Goal: Contribute content: Add original content to the website for others to see

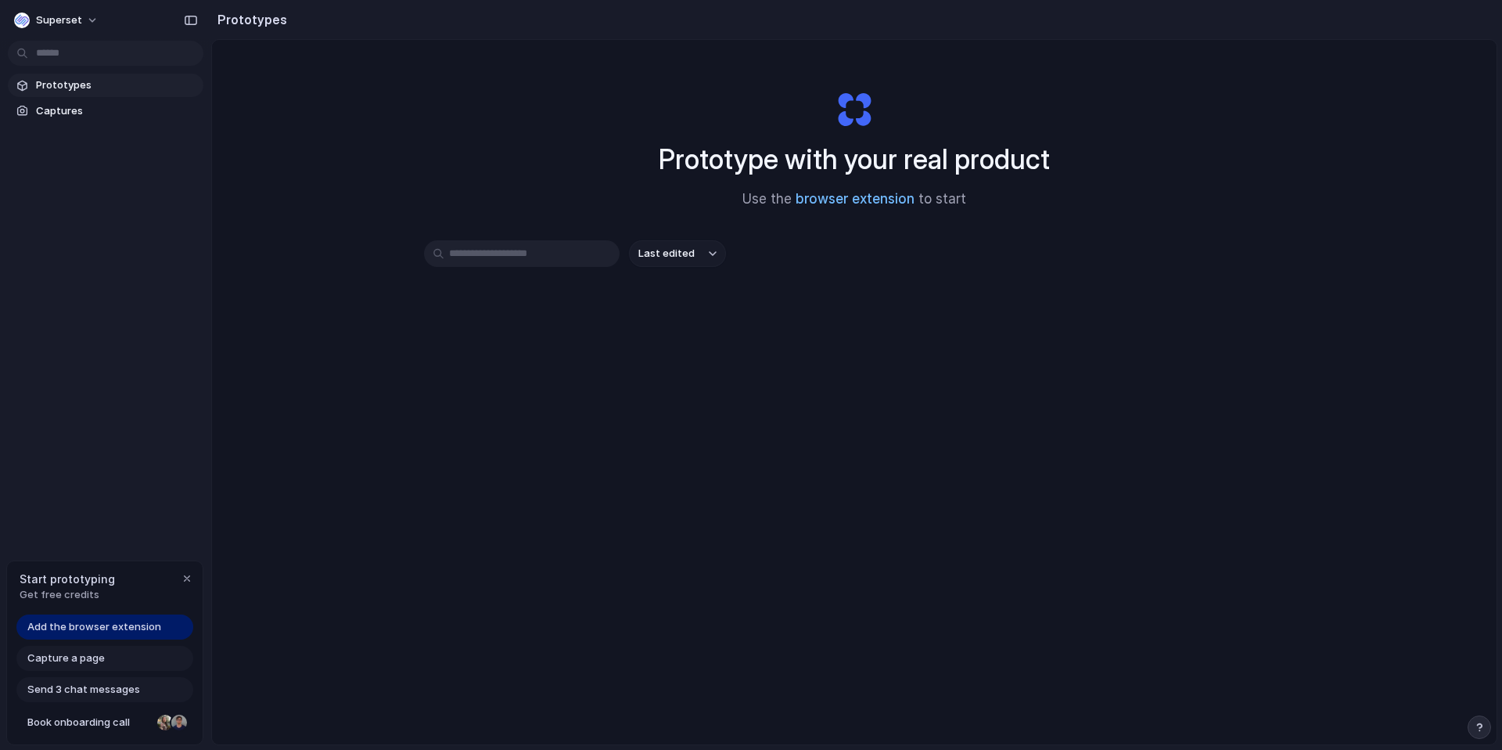
click at [846, 194] on link "browser extension" at bounding box center [855, 199] width 119 height 16
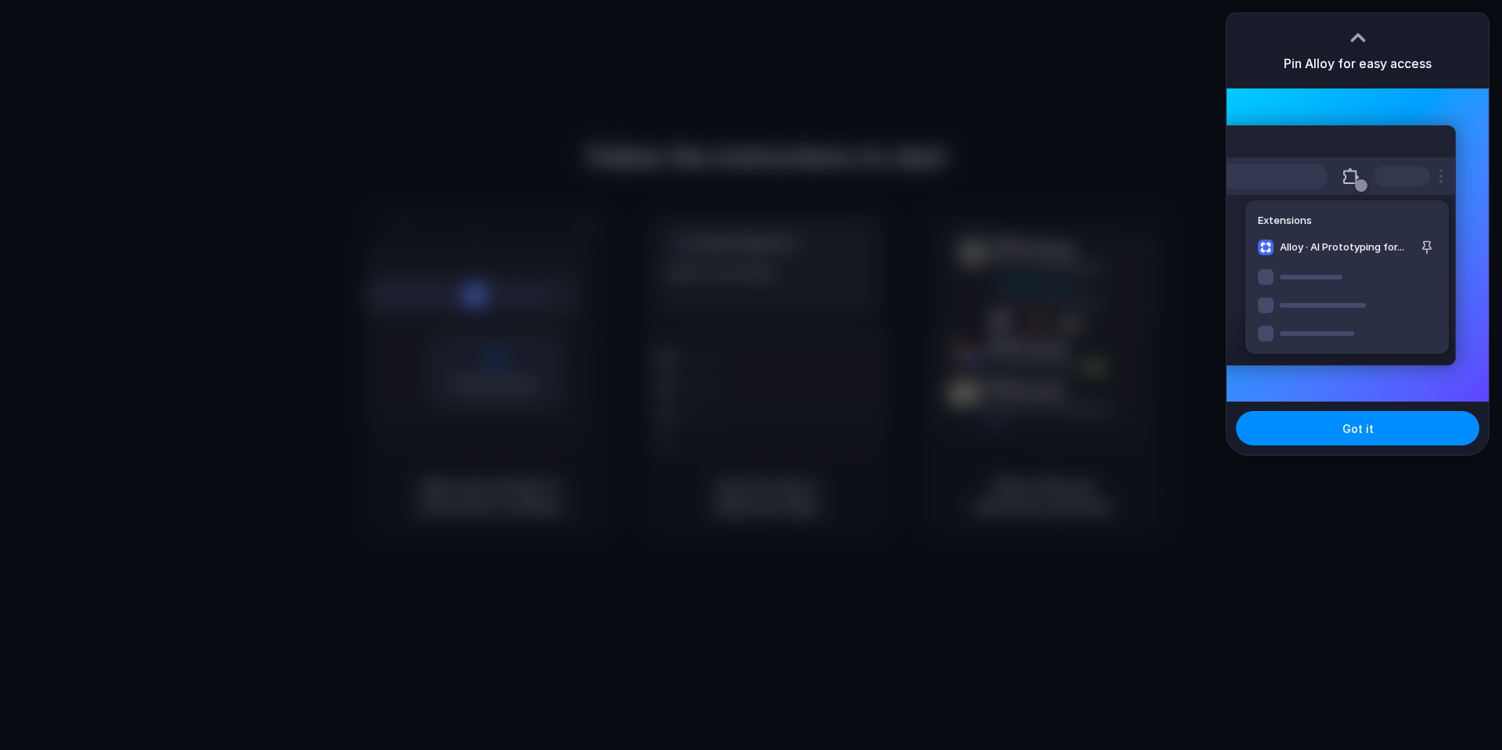
click at [1176, 168] on div at bounding box center [751, 375] width 1502 height 750
click at [1343, 436] on button "Got it" at bounding box center [1357, 428] width 243 height 34
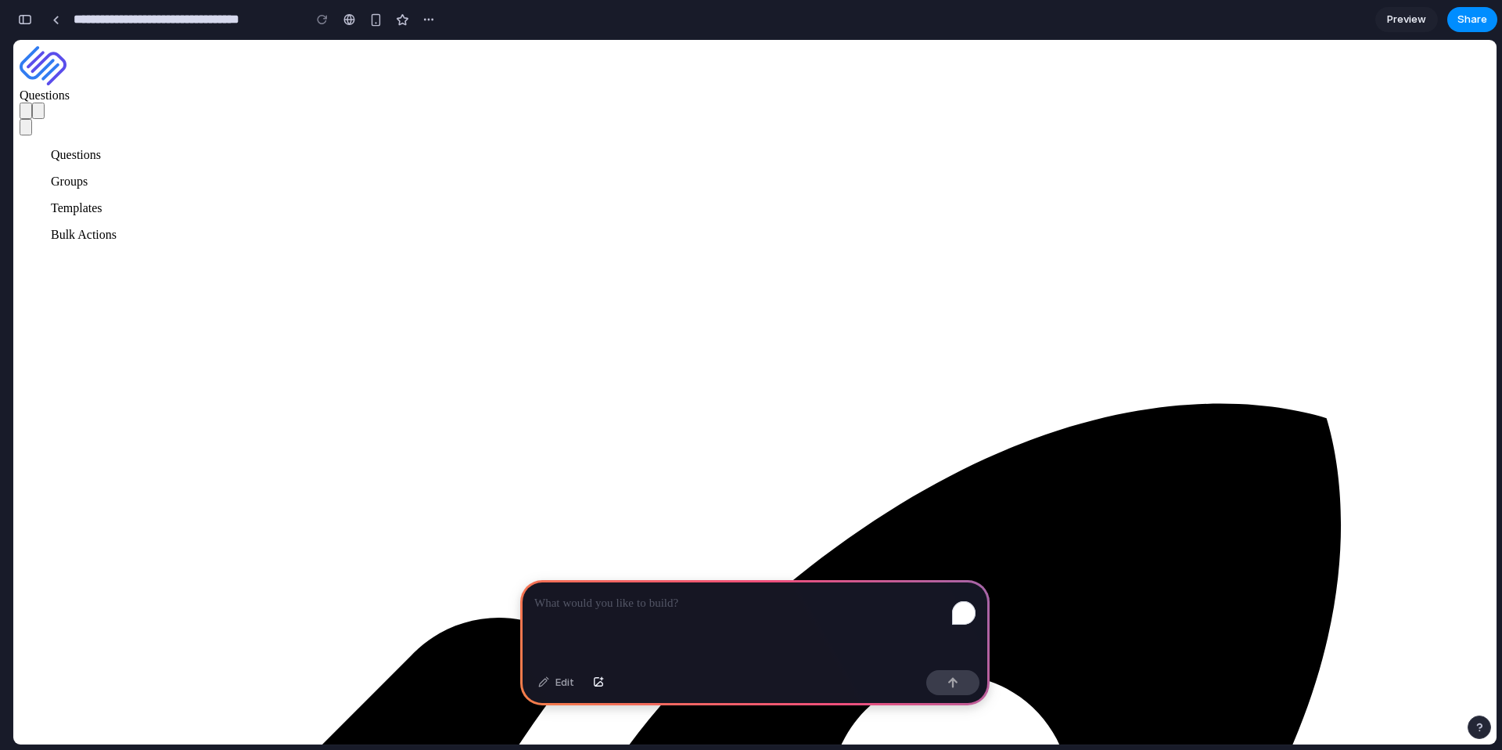
click at [635, 630] on div "To enrich screen reader interactions, please activate Accessibility in Grammarl…" at bounding box center [755, 622] width 470 height 84
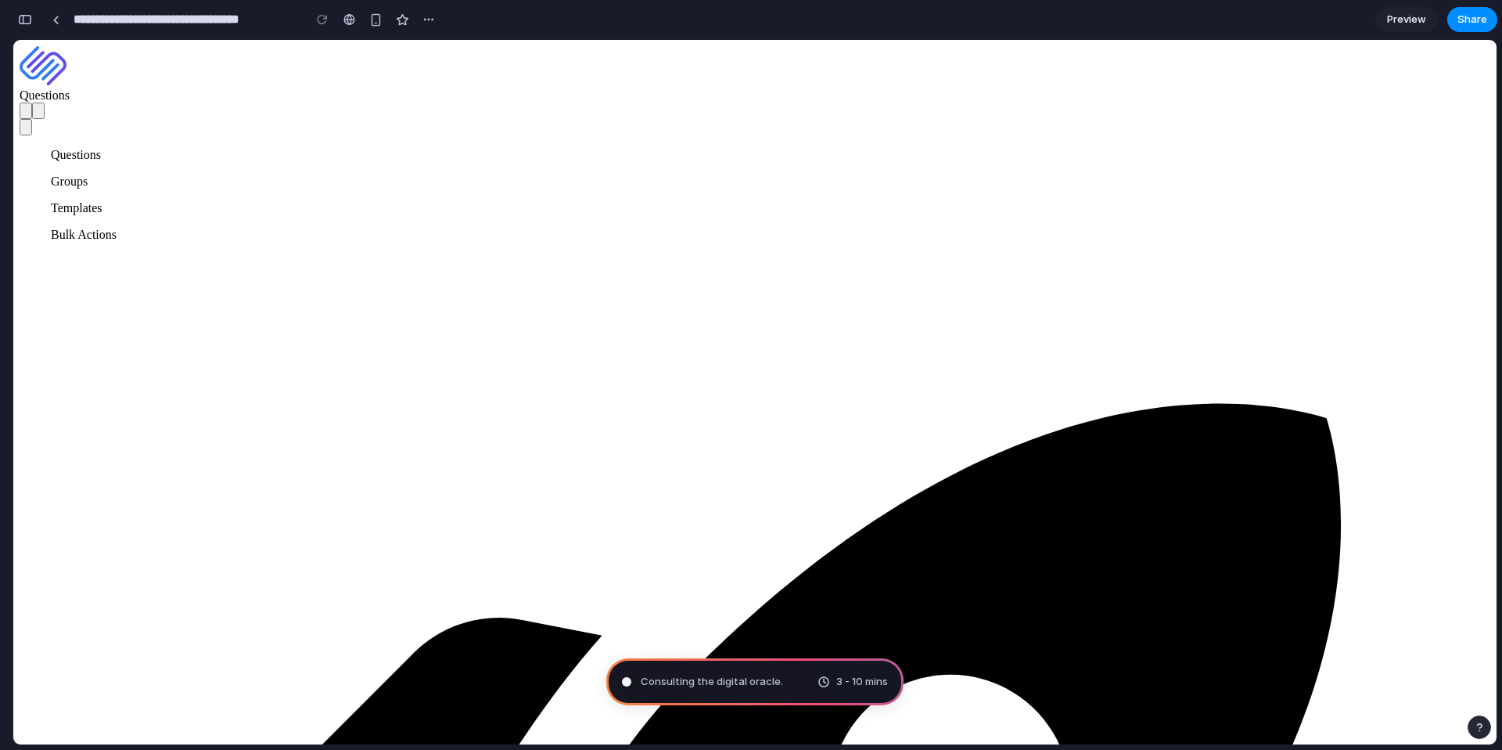
click at [723, 680] on span "Consulting the digital oracle ." at bounding box center [712, 682] width 142 height 16
click at [752, 676] on div "Summoning spirits . 3 - 10 mins" at bounding box center [754, 681] width 297 height 47
click at [25, 20] on div "button" at bounding box center [25, 19] width 14 height 11
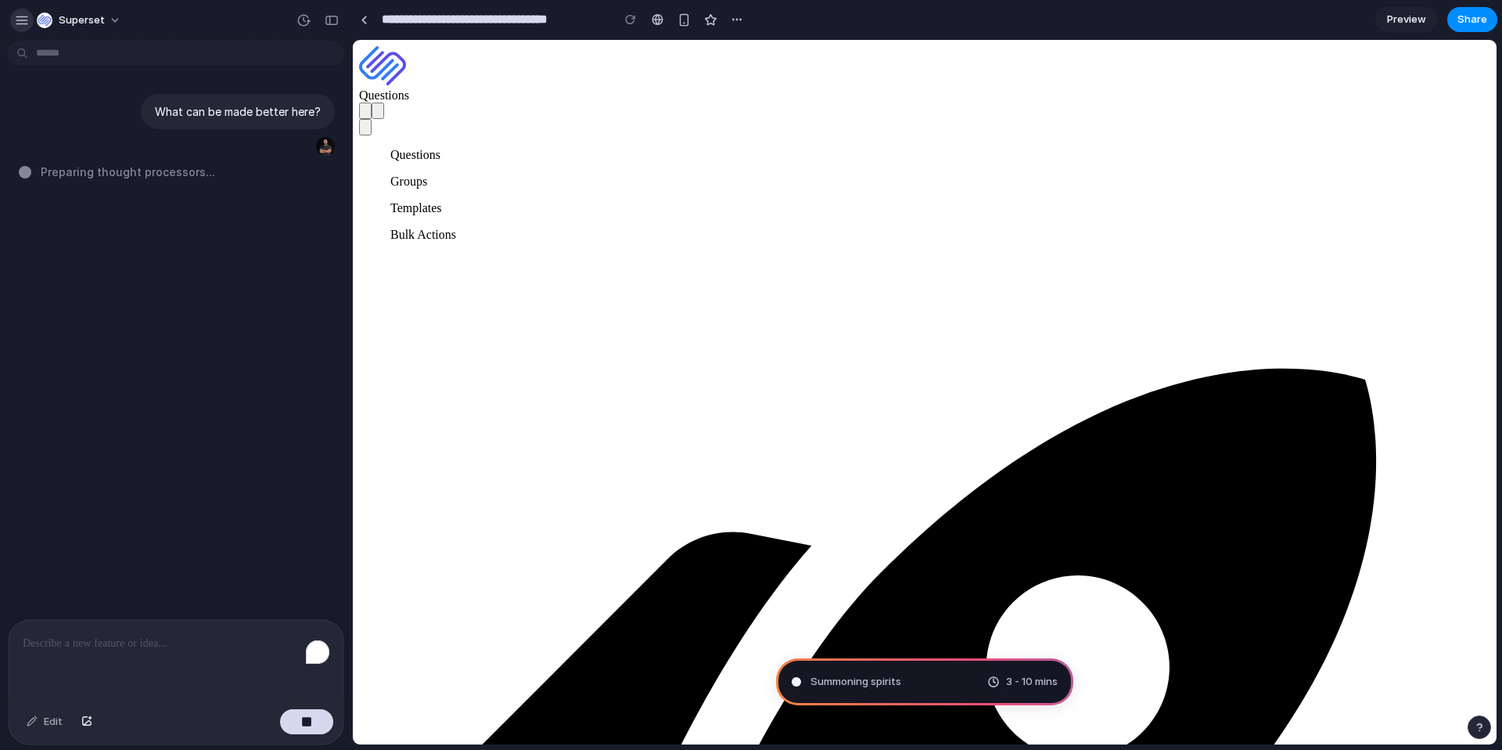
click at [27, 20] on div "button" at bounding box center [22, 20] width 14 height 14
click at [329, 12] on button "button" at bounding box center [331, 20] width 25 height 25
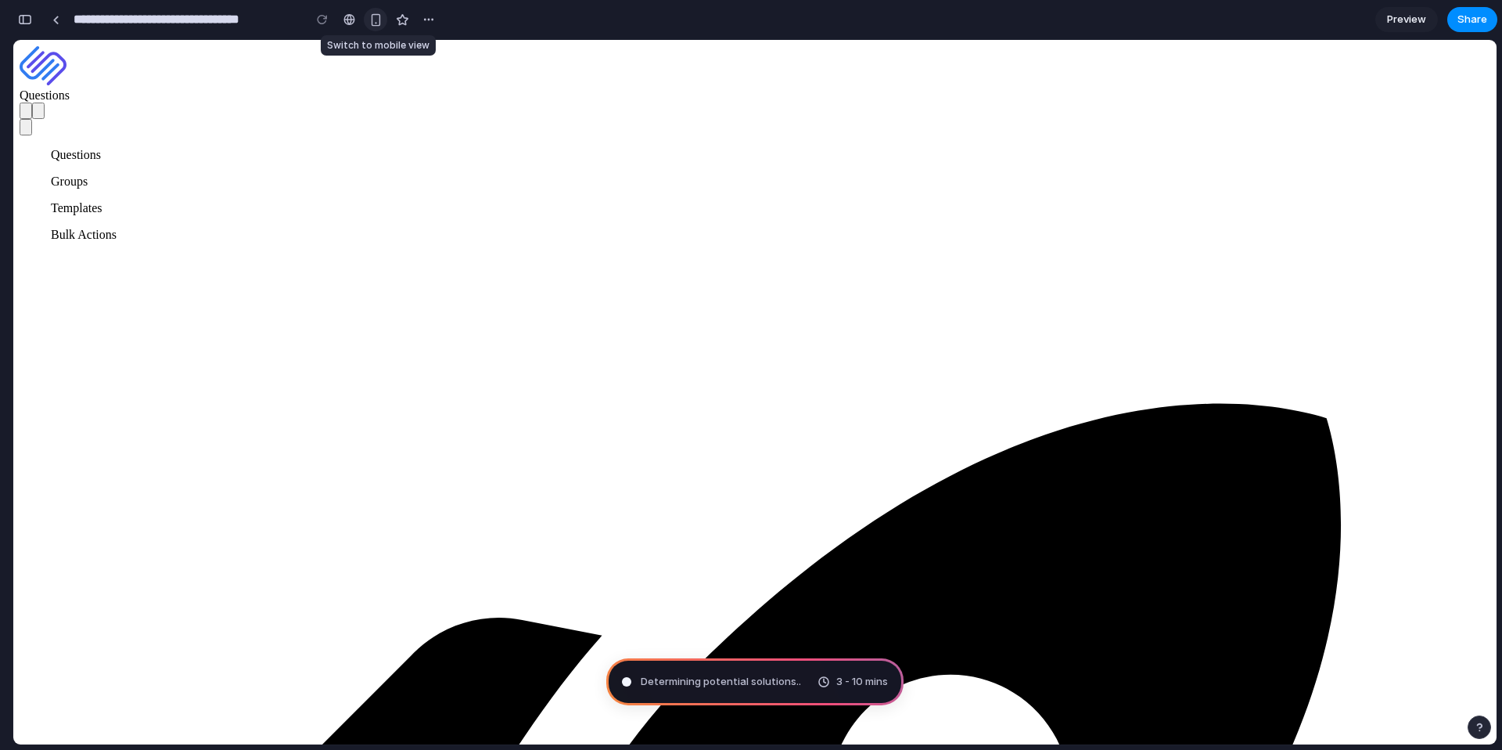
click at [371, 18] on div "button" at bounding box center [375, 19] width 13 height 13
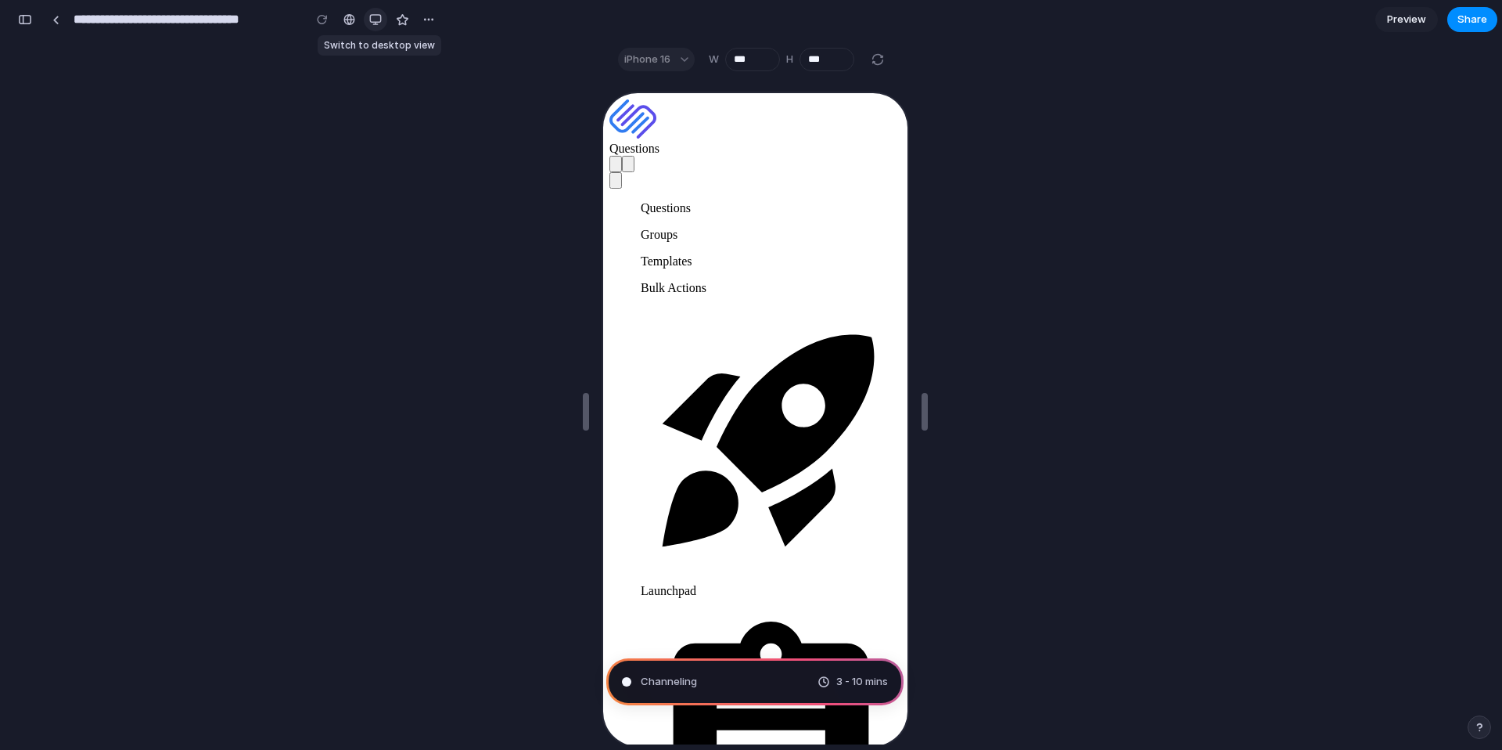
click at [372, 20] on div "button" at bounding box center [375, 19] width 13 height 13
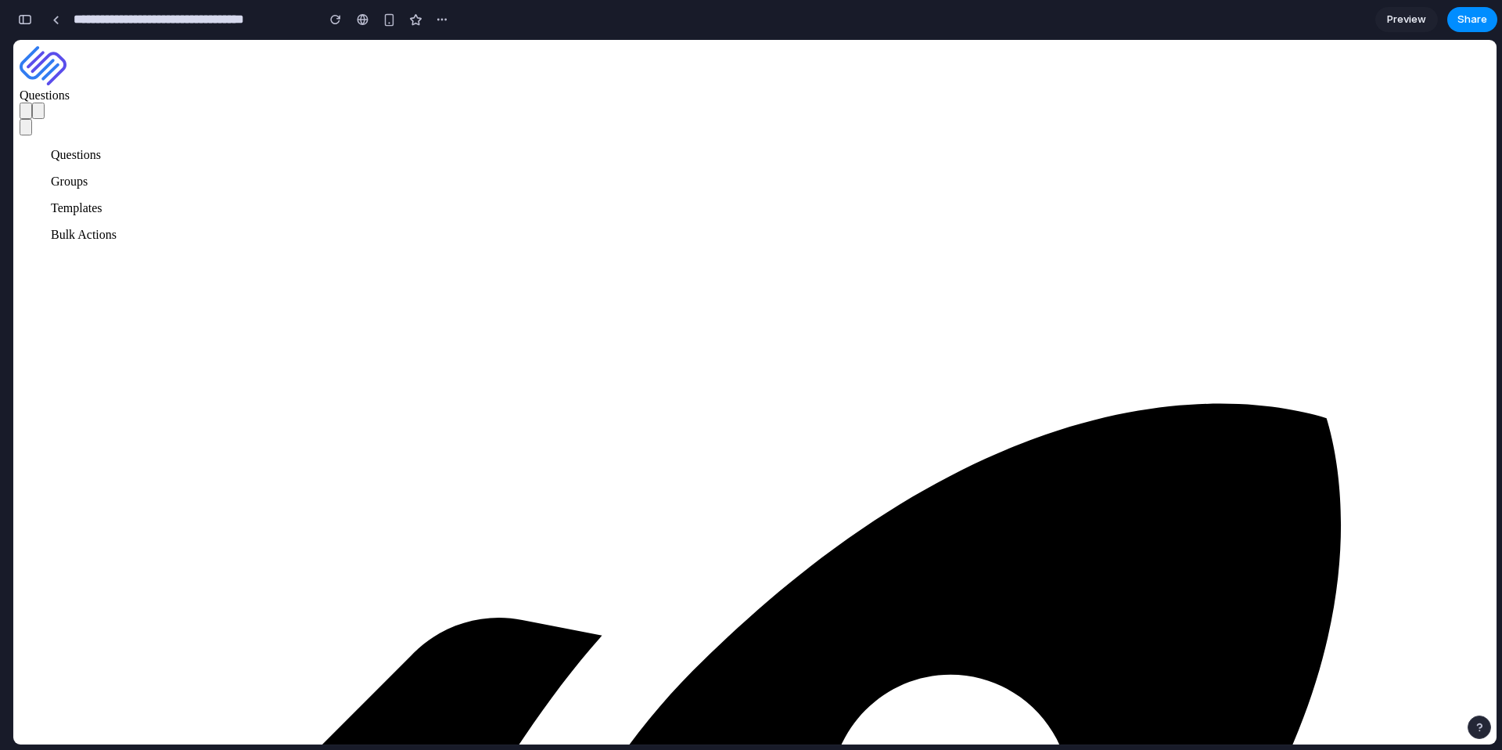
scroll to position [331, 0]
click at [23, 23] on div "button" at bounding box center [25, 19] width 14 height 11
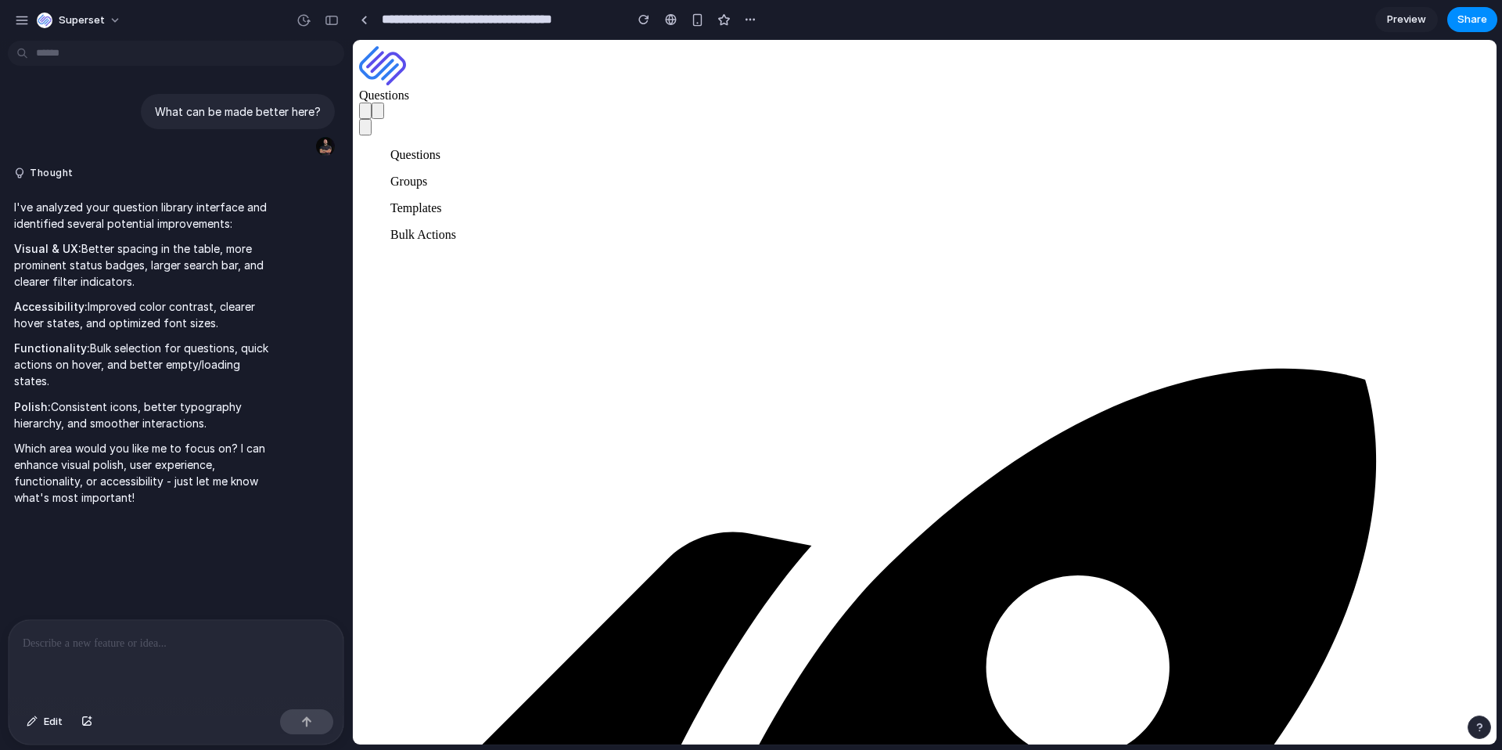
scroll to position [0, 0]
click at [238, 440] on p "Which area would you like me to focus on? I can enhance visual polish, user exp…" at bounding box center [144, 473] width 261 height 66
click at [117, 642] on p at bounding box center [176, 643] width 307 height 19
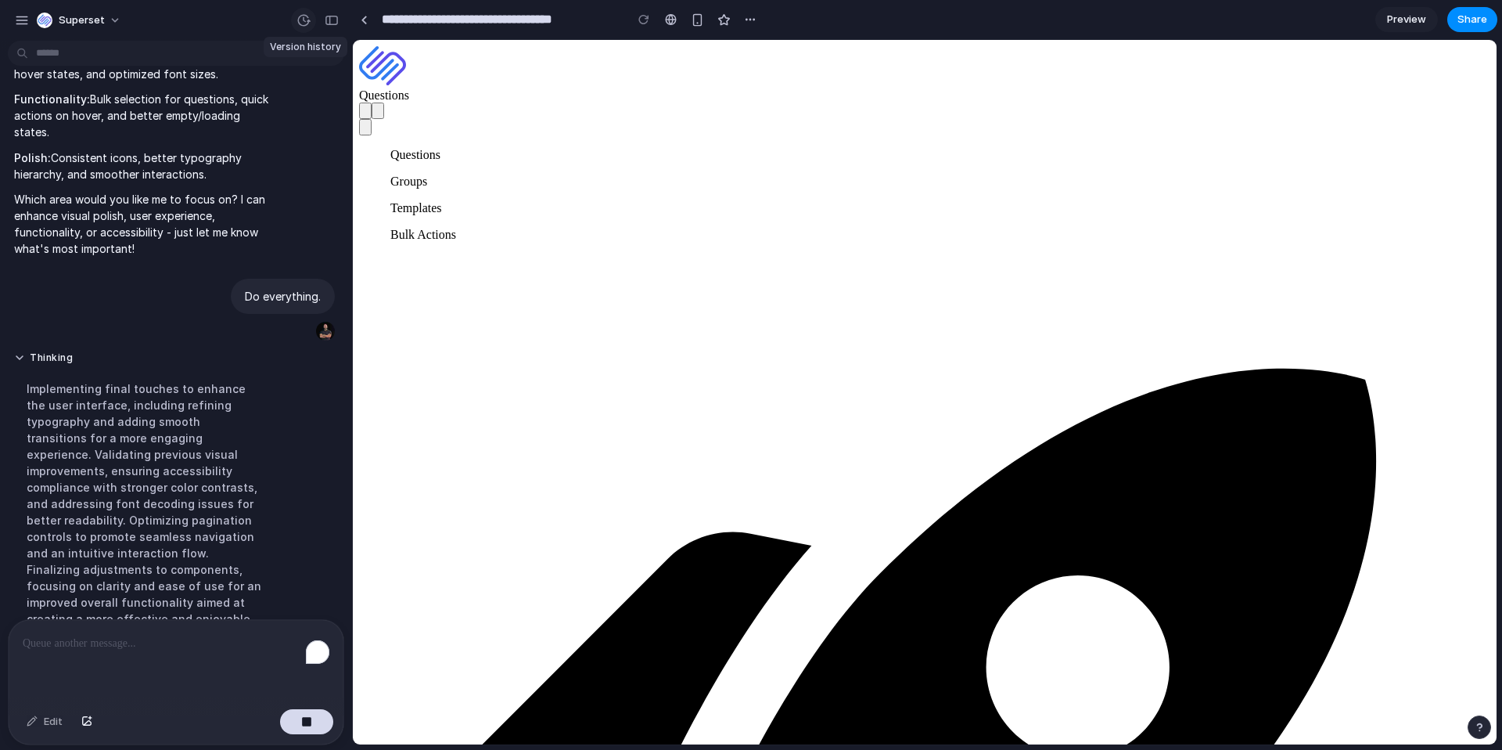
scroll to position [284, 0]
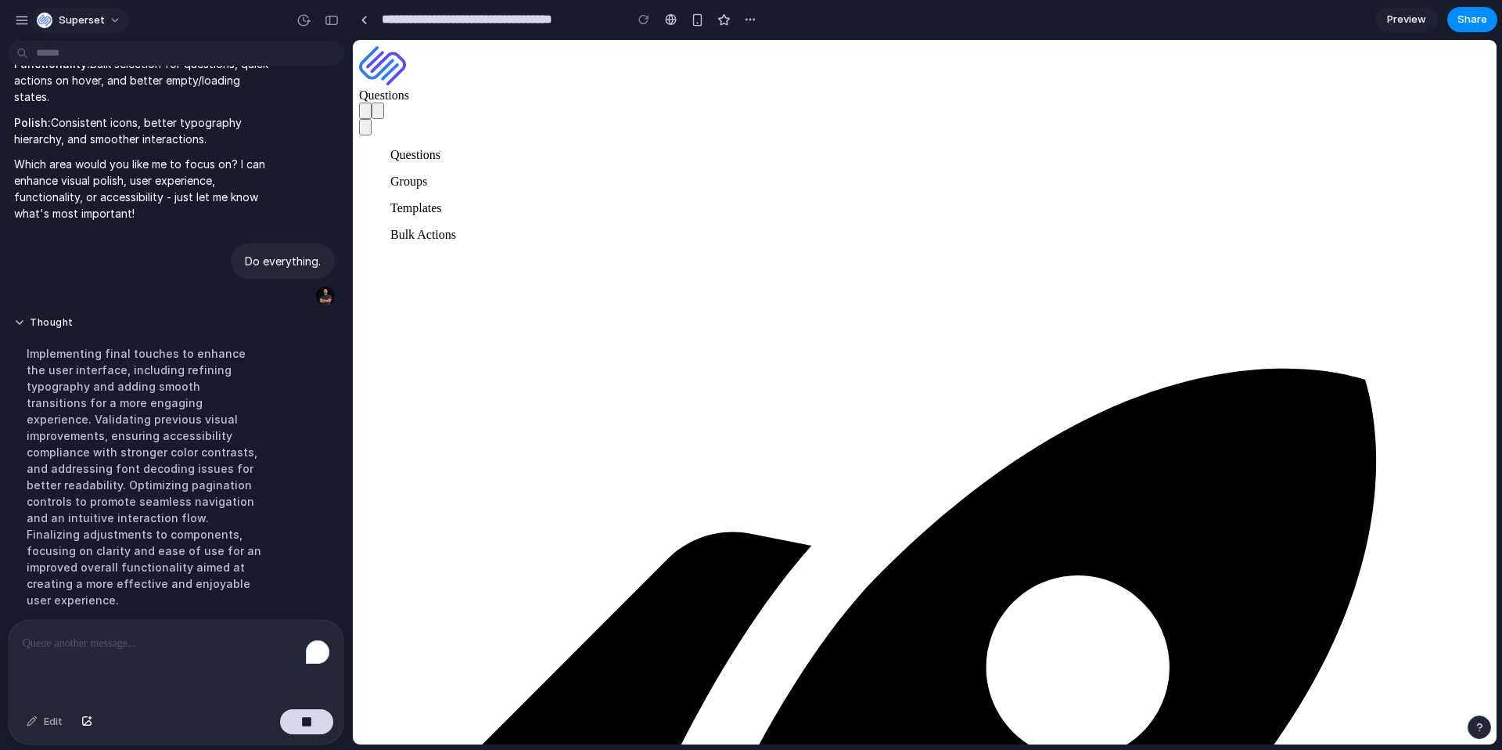
click at [70, 24] on span "Superset" at bounding box center [82, 21] width 46 height 16
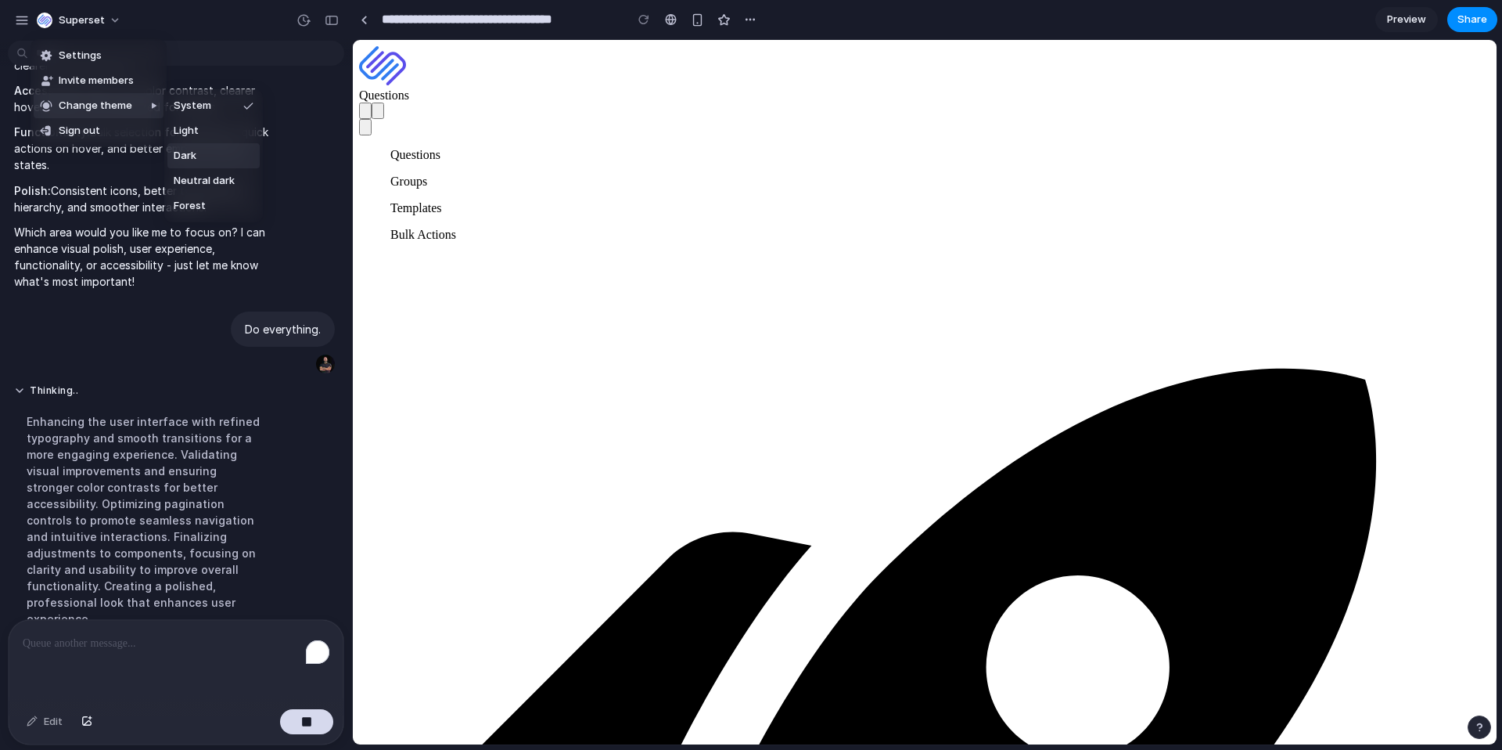
click at [193, 152] on span "Dark" at bounding box center [185, 156] width 23 height 16
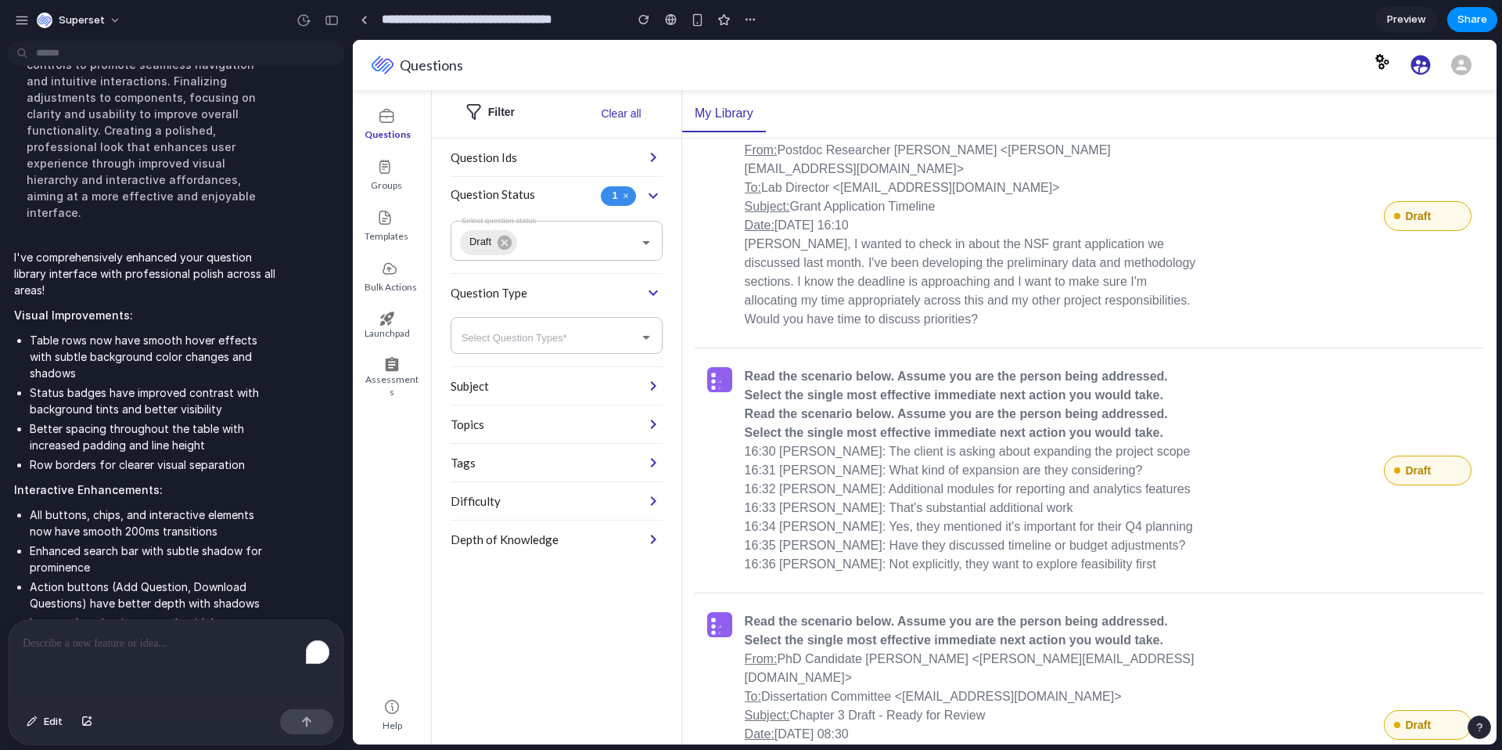
scroll to position [673, 0]
click at [570, 385] on div "Subject" at bounding box center [547, 386] width 193 height 16
click at [655, 390] on icon at bounding box center [653, 385] width 19 height 19
click at [654, 388] on icon at bounding box center [653, 385] width 19 height 19
click at [639, 343] on icon "button" at bounding box center [646, 337] width 19 height 19
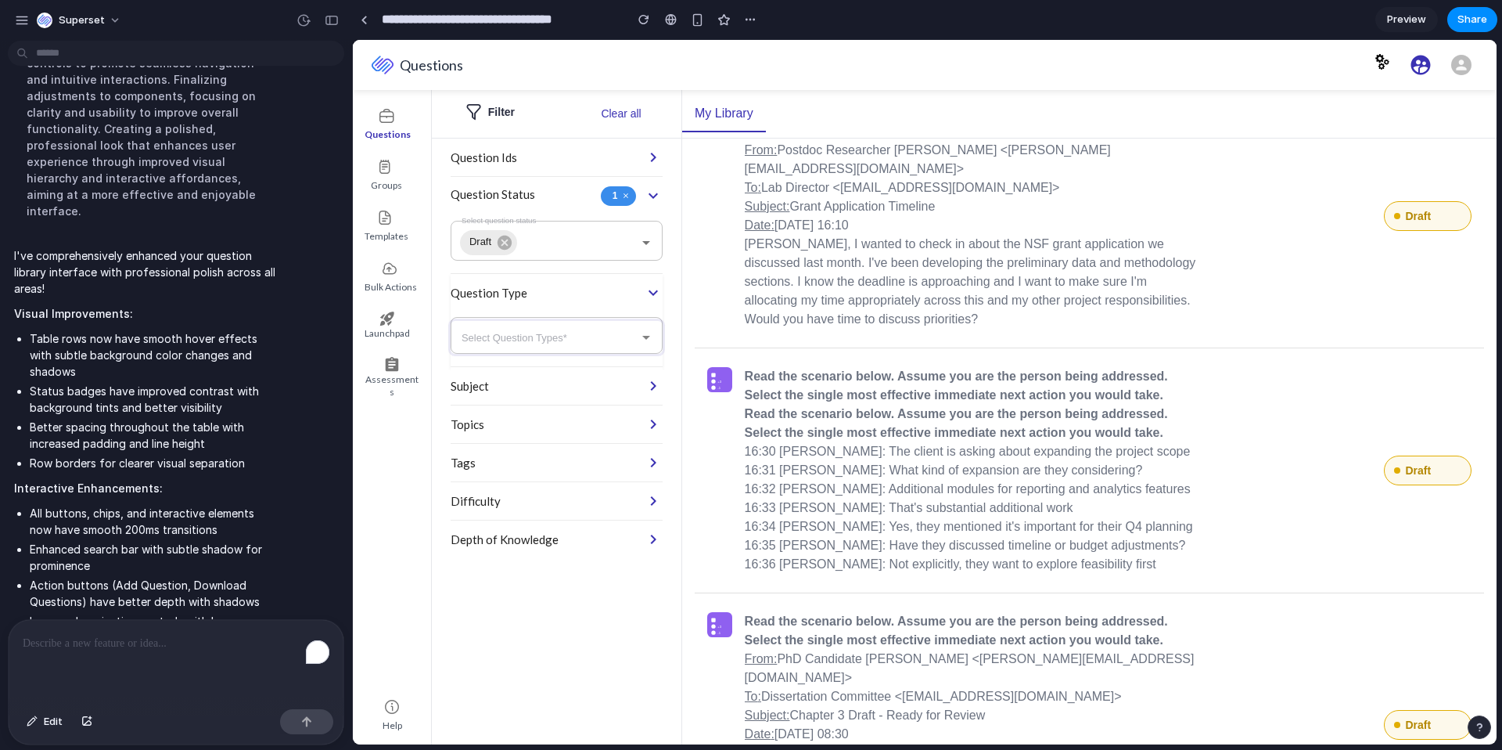
click at [642, 340] on icon "button" at bounding box center [646, 337] width 19 height 19
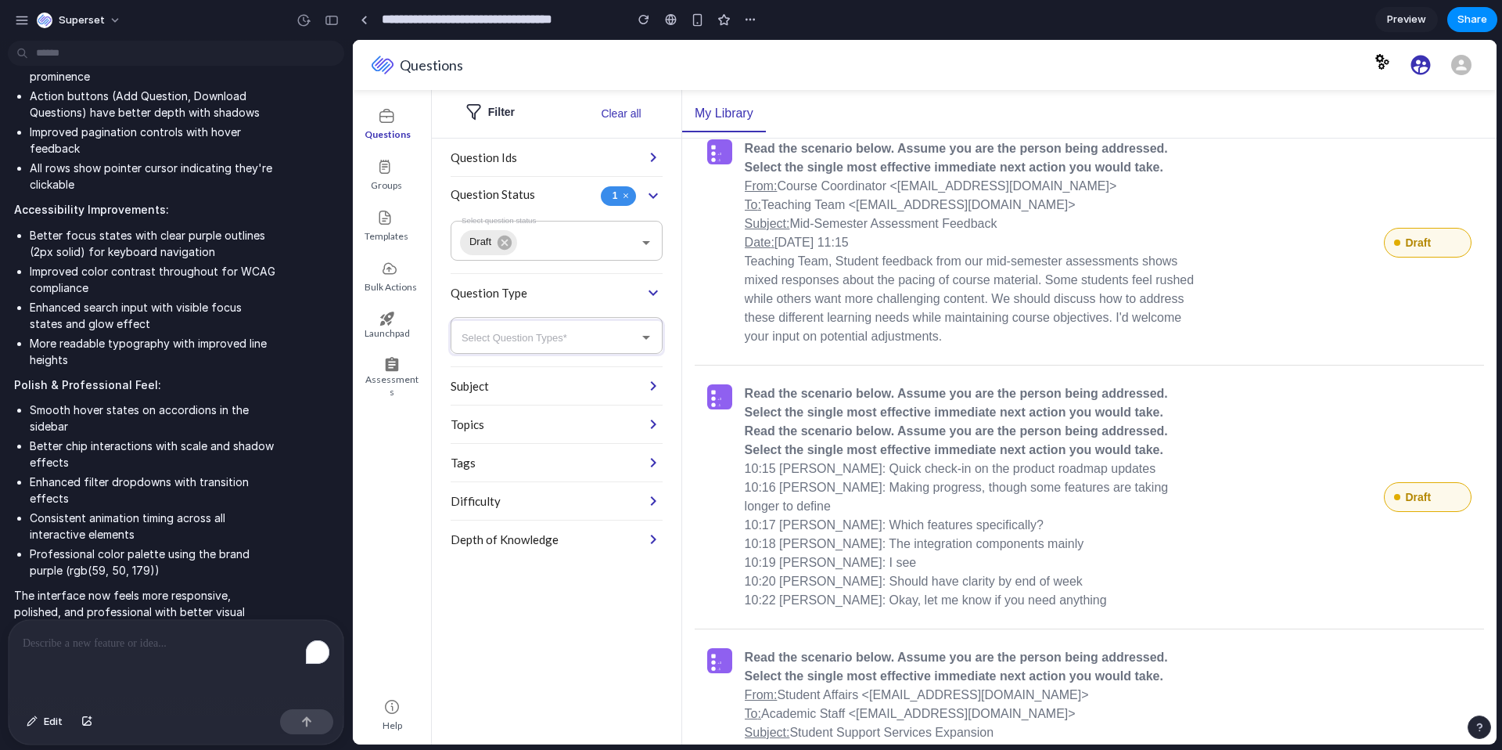
scroll to position [2218, 0]
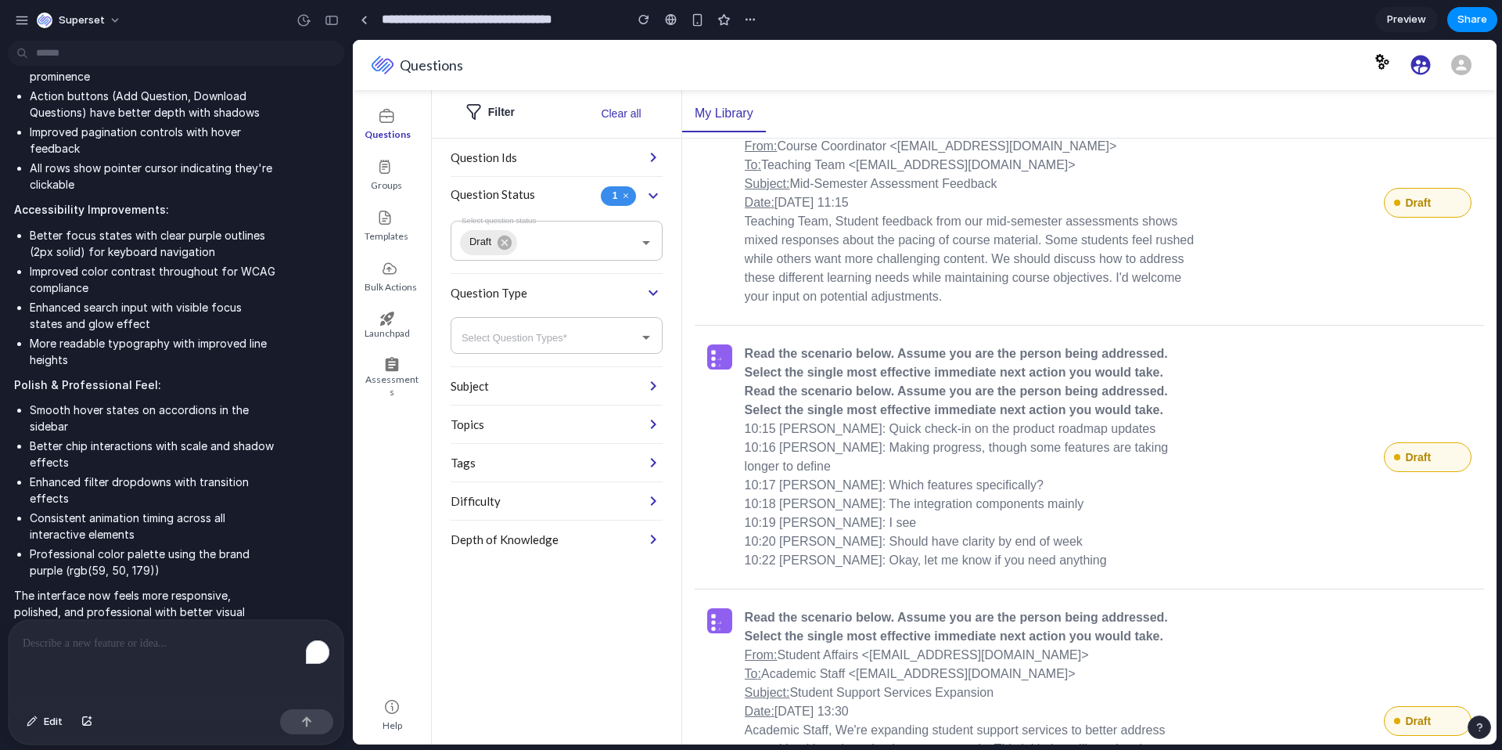
click at [878, 664] on p "To : Academic Staff <staff@university.edu>" at bounding box center [974, 673] width 458 height 19
click at [781, 646] on p "From : Student Affairs <affairs@university.edu>" at bounding box center [974, 655] width 458 height 19
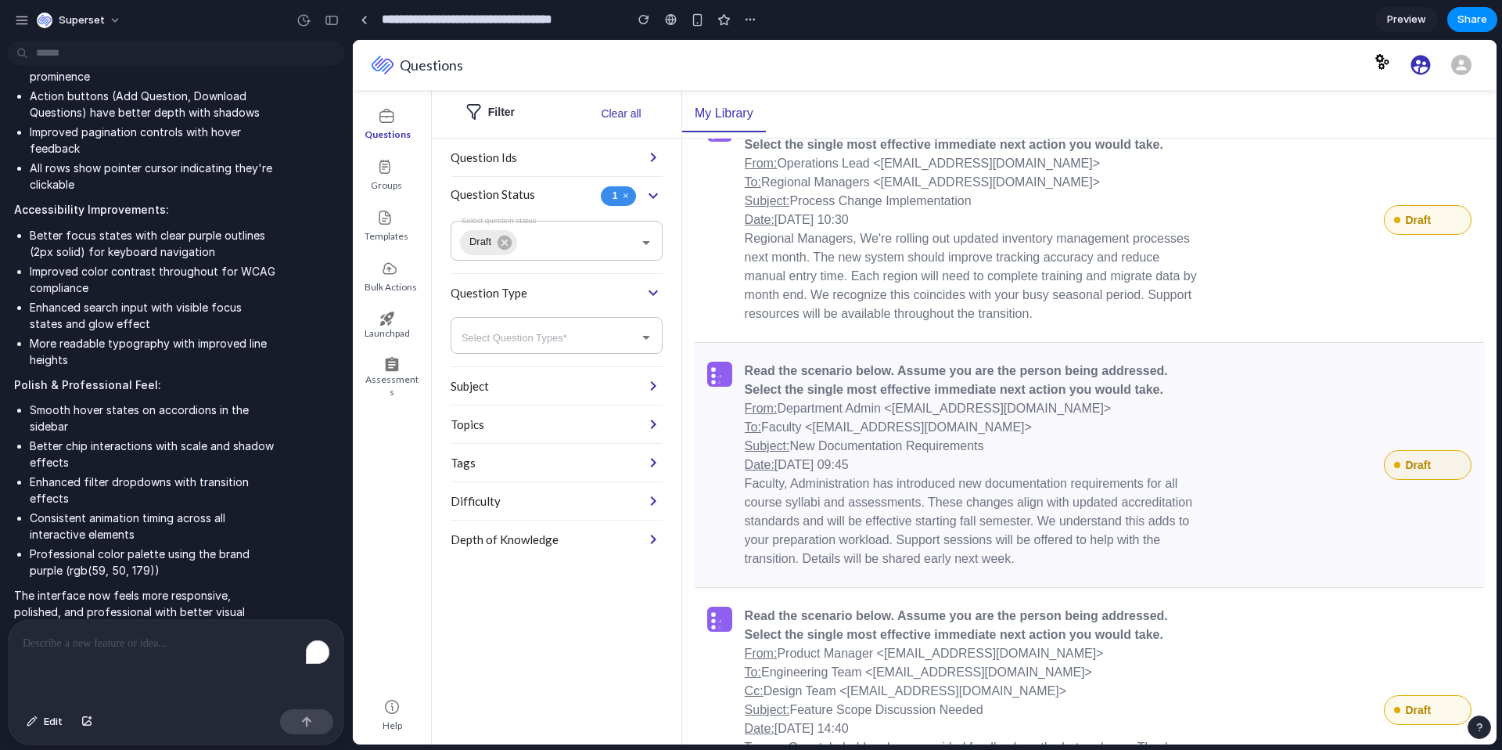
scroll to position [4260, 0]
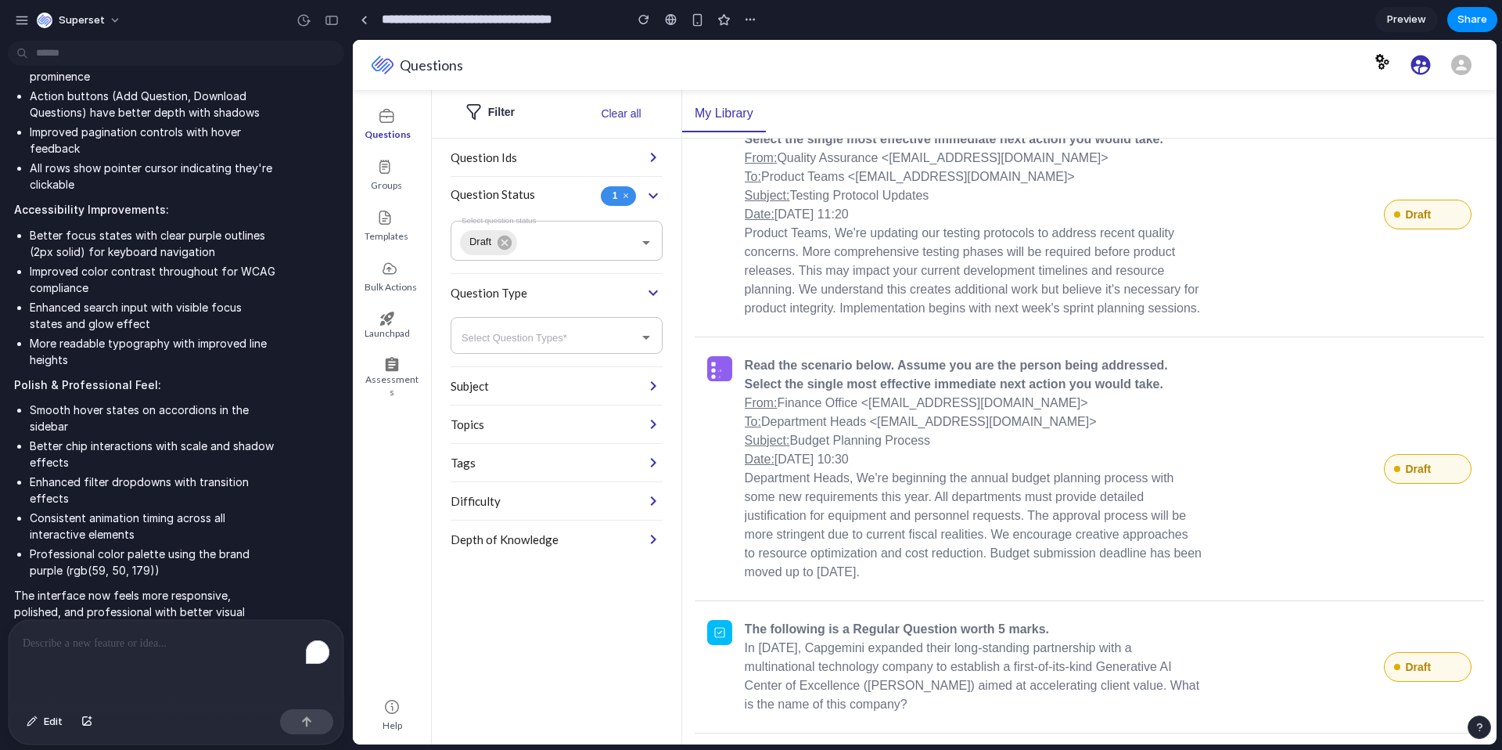
click at [384, 390] on div "Assessments" at bounding box center [392, 375] width 80 height 59
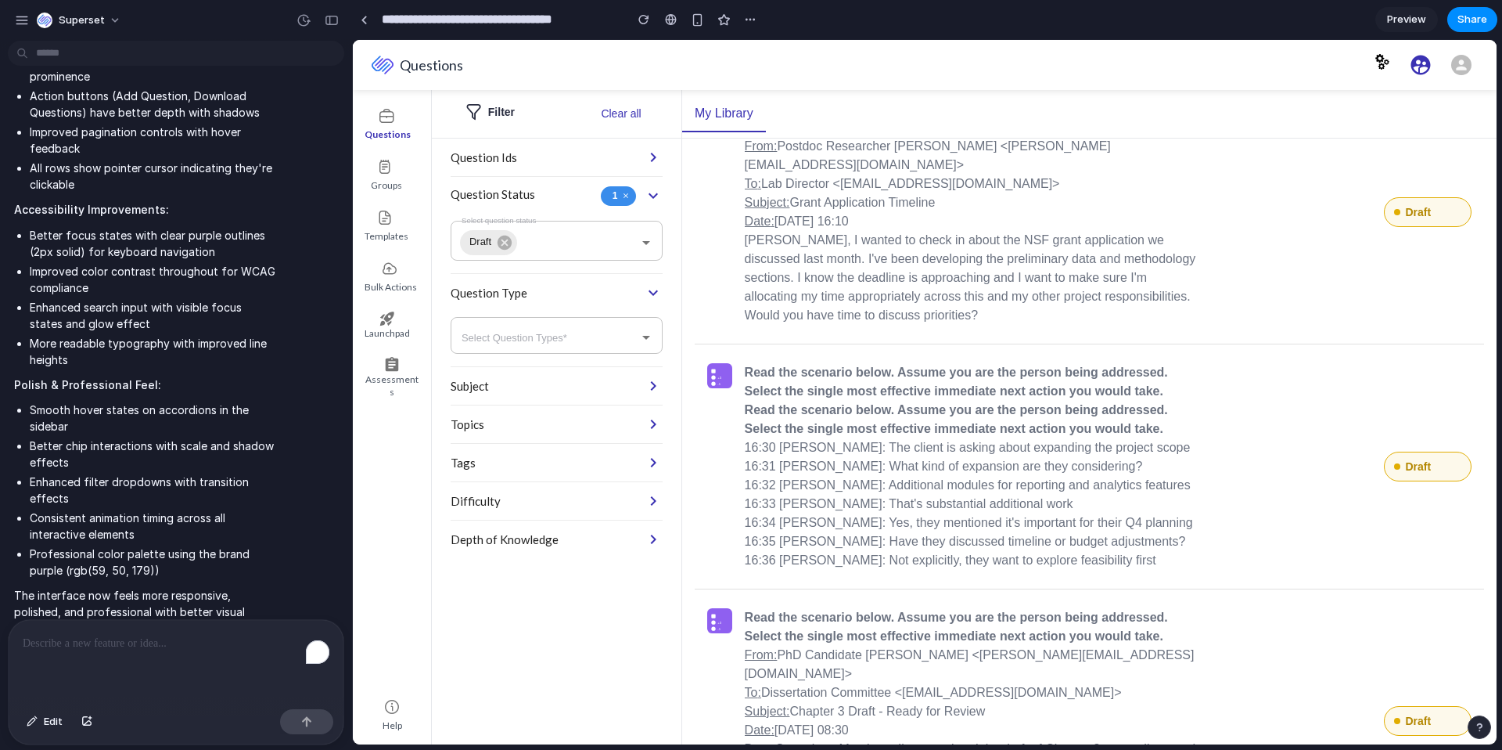
scroll to position [0, 0]
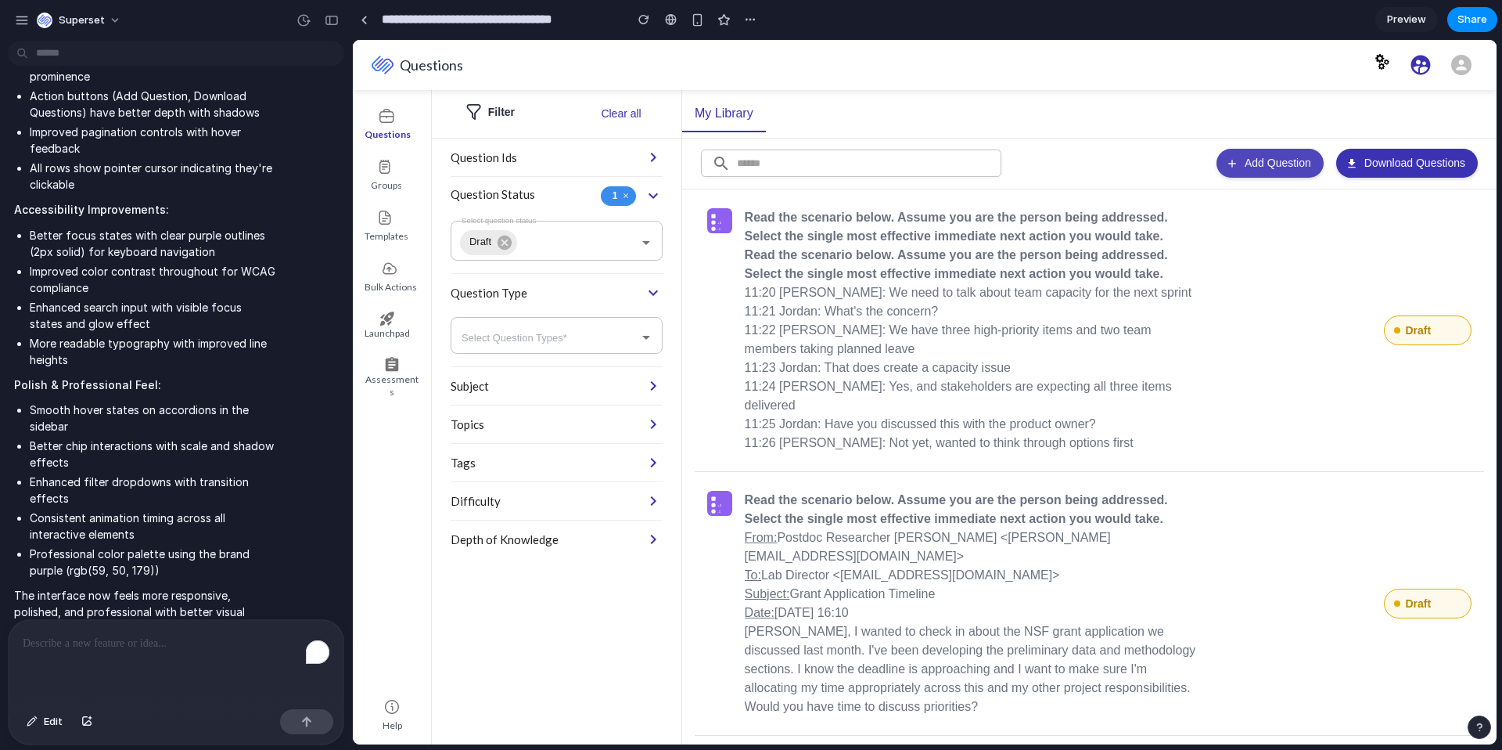
click at [1277, 158] on button "Add Question" at bounding box center [1270, 163] width 107 height 29
